Goal: Task Accomplishment & Management: Use online tool/utility

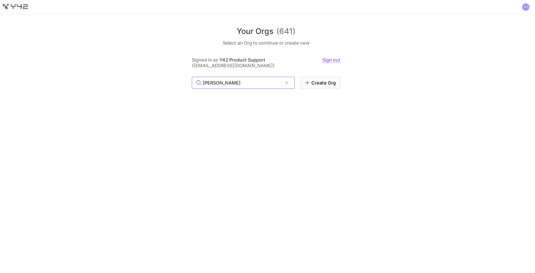
type input "krueger"
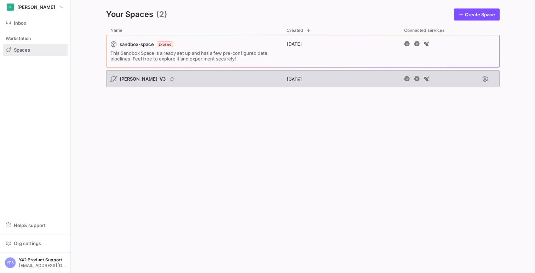
click at [217, 83] on div "[PERSON_NAME]-V3" at bounding box center [194, 78] width 176 height 17
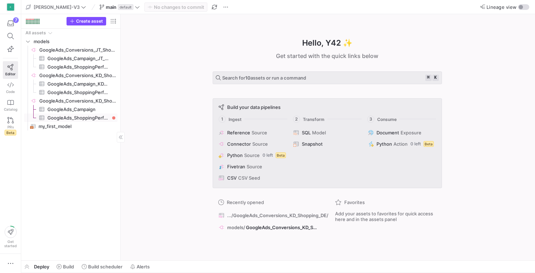
click at [87, 117] on span "GoogleAds_ShoppingPerformance​​​​​​​​​" at bounding box center [78, 118] width 62 height 8
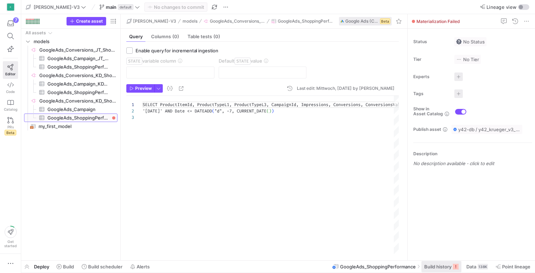
scroll to position [13, 0]
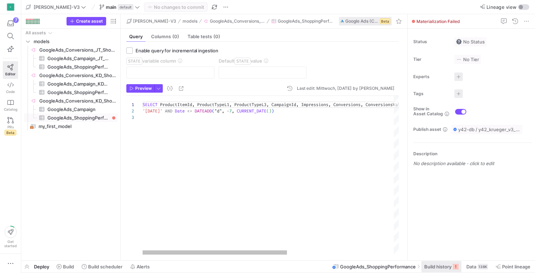
click at [455, 266] on rect at bounding box center [456, 267] width 6 height 6
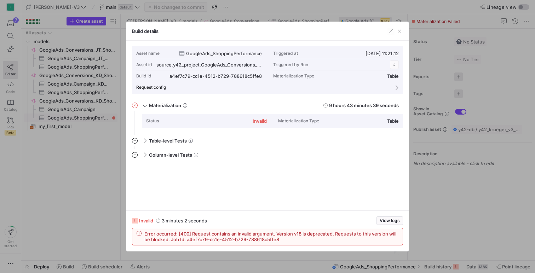
scroll to position [64, 0]
click at [399, 33] on span "button" at bounding box center [399, 31] width 7 height 7
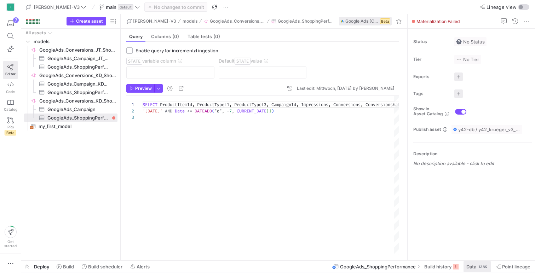
click at [473, 265] on span "Data" at bounding box center [472, 267] width 10 height 6
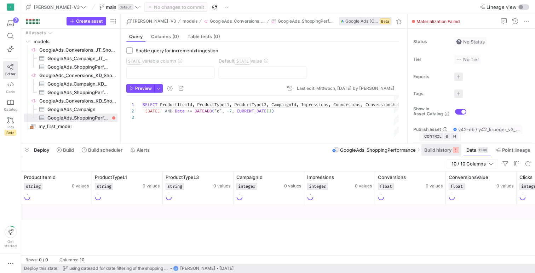
click at [439, 151] on span "Build history" at bounding box center [437, 150] width 27 height 6
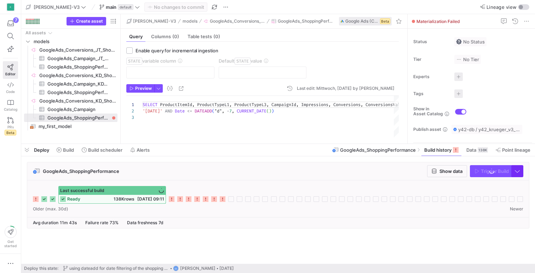
click at [520, 171] on span "button" at bounding box center [517, 171] width 11 height 11
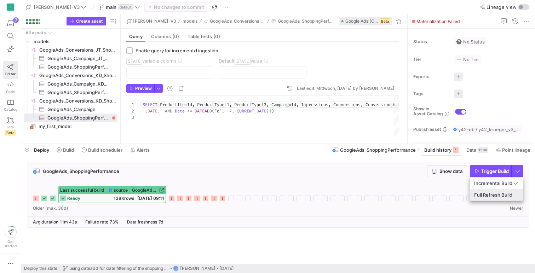
click at [496, 194] on span "Full Refresh Build" at bounding box center [496, 195] width 45 height 6
click at [488, 172] on span "Trigger Build" at bounding box center [495, 172] width 28 height 6
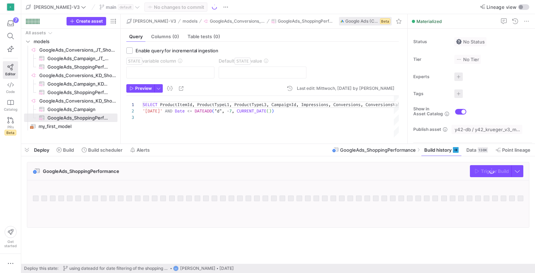
scroll to position [13, 0]
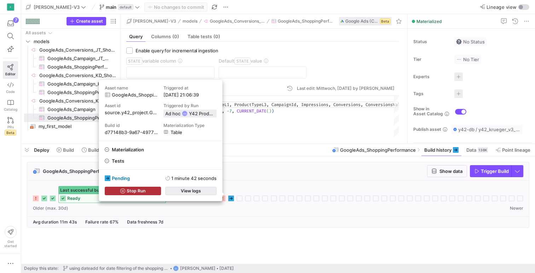
click at [207, 190] on span "button" at bounding box center [191, 191] width 51 height 8
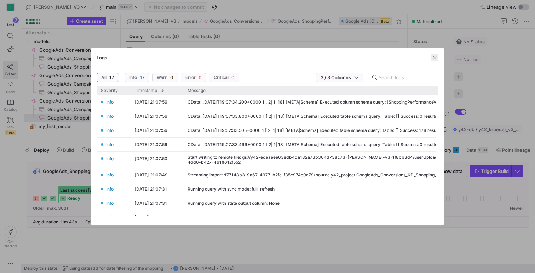
click at [435, 56] on span "button" at bounding box center [435, 57] width 7 height 7
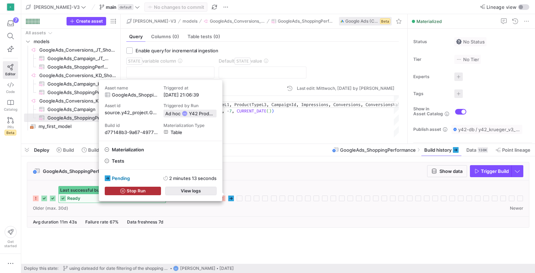
click at [205, 188] on span "button" at bounding box center [191, 191] width 51 height 8
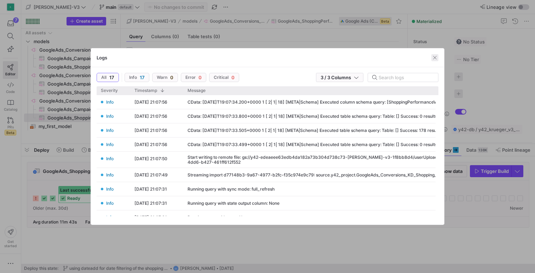
click at [436, 57] on span "button" at bounding box center [435, 57] width 7 height 7
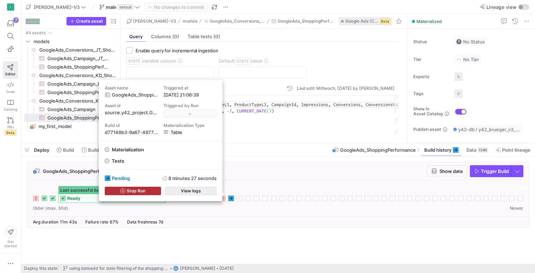
click at [202, 190] on span "button" at bounding box center [191, 191] width 51 height 8
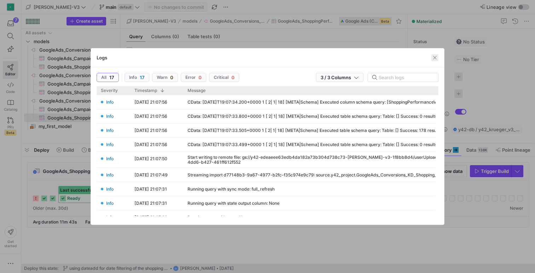
click at [435, 58] on span "button" at bounding box center [435, 57] width 7 height 7
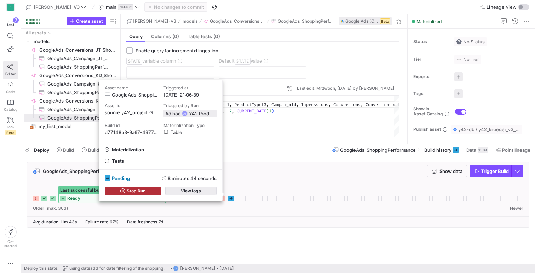
click at [204, 194] on span "button" at bounding box center [191, 191] width 51 height 8
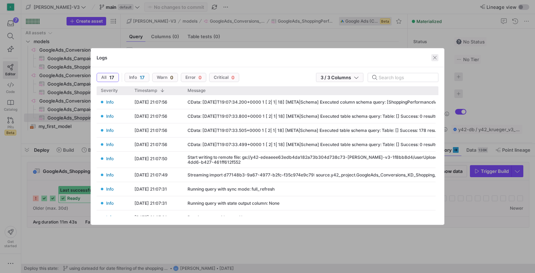
click at [437, 60] on span "button" at bounding box center [435, 57] width 7 height 7
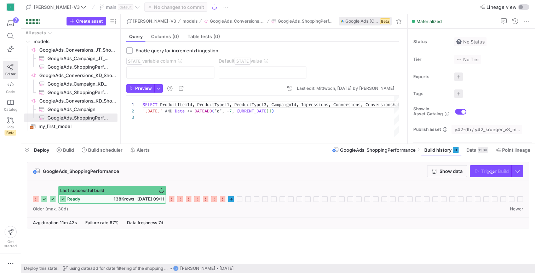
scroll to position [13, 0]
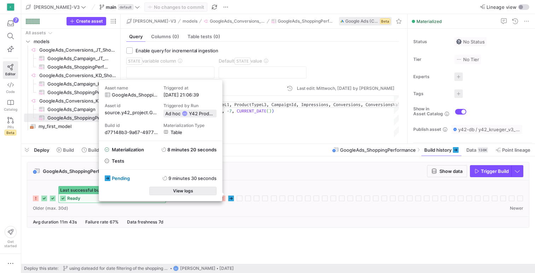
click at [204, 193] on span "button" at bounding box center [183, 191] width 67 height 8
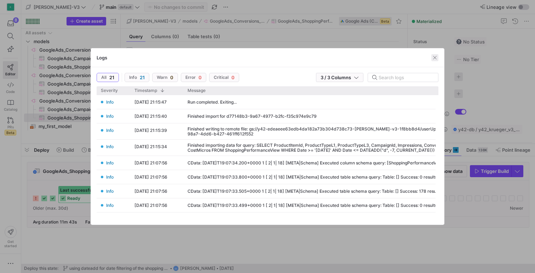
click at [438, 55] on span "button" at bounding box center [435, 57] width 7 height 7
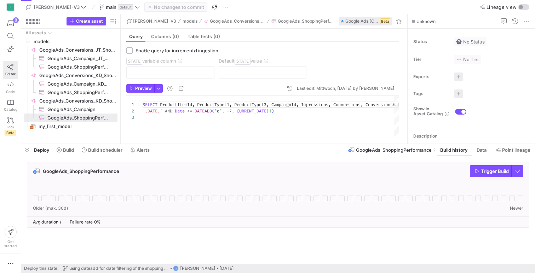
scroll to position [13, 0]
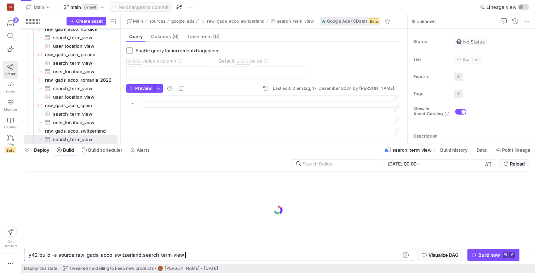
scroll to position [0, 154]
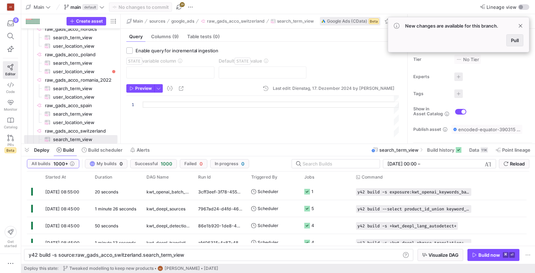
click at [520, 38] on span at bounding box center [515, 40] width 16 height 11
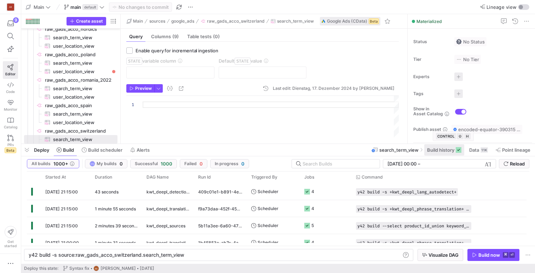
click at [457, 151] on icon at bounding box center [459, 150] width 6 height 6
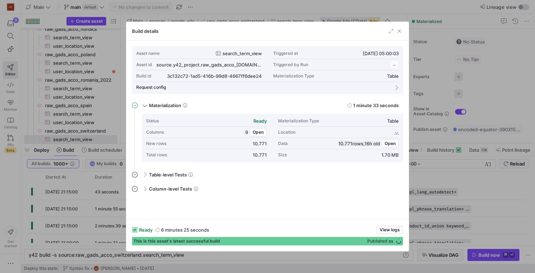
scroll to position [64, 0]
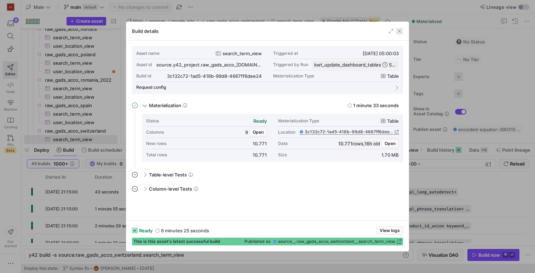
click at [399, 29] on span "button" at bounding box center [399, 31] width 7 height 7
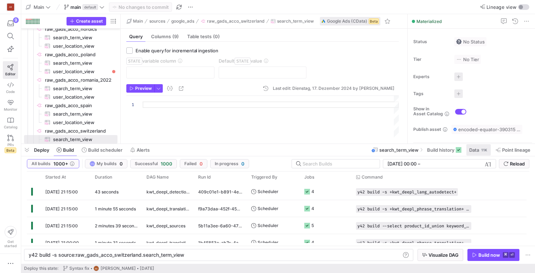
click at [470, 150] on span "Data" at bounding box center [474, 150] width 10 height 6
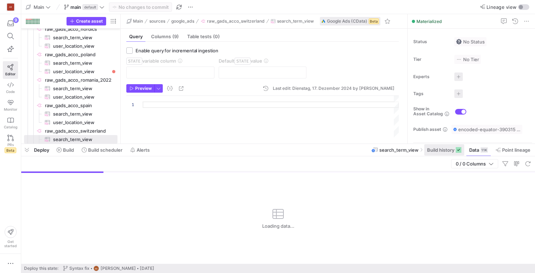
click at [441, 152] on span "Build history" at bounding box center [440, 150] width 27 height 6
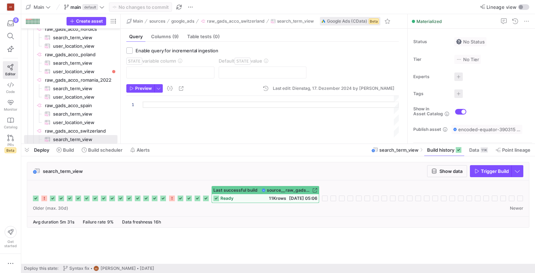
click at [189, 192] on div "Last successful build source__raw_gads_acco_switzerland__search_term_view ready…" at bounding box center [278, 194] width 491 height 17
click at [237, 193] on div "Last successful build source__raw_gads_acco_switzerland__search_term_view" at bounding box center [265, 191] width 107 height 8
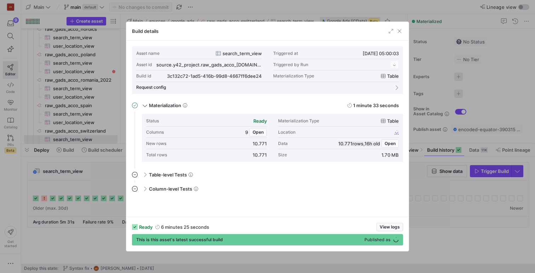
scroll to position [64, 0]
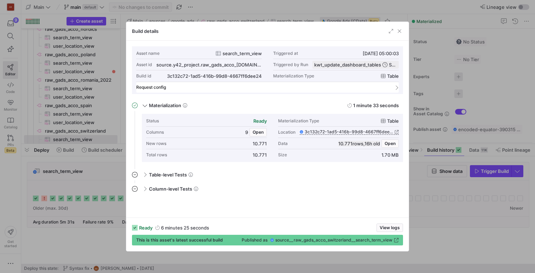
click at [249, 83] on mat-expansion-panel-header "Request config" at bounding box center [267, 87] width 263 height 11
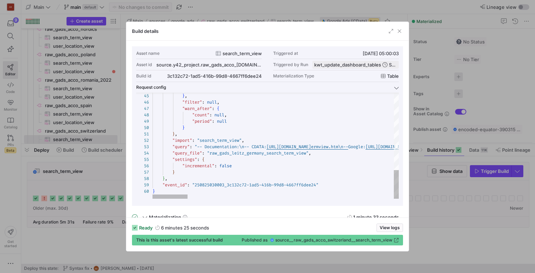
scroll to position [49, 0]
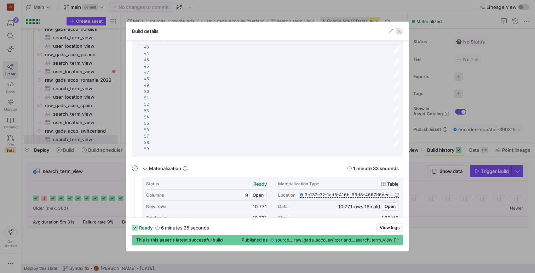
click at [398, 29] on span "button" at bounding box center [399, 31] width 7 height 7
